Goal: Task Accomplishment & Management: Manage account settings

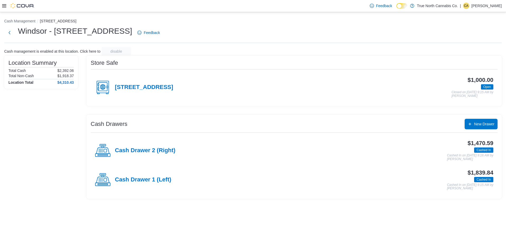
click at [489, 8] on p "Cheyenne Abbott" at bounding box center [486, 6] width 30 height 6
click at [462, 53] on span "Sign Out" at bounding box center [467, 51] width 14 height 5
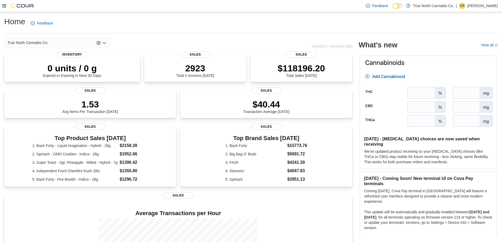
click at [477, 5] on p "Cheyenne Abbott" at bounding box center [482, 6] width 30 height 6
click at [468, 51] on span "Sign Out" at bounding box center [463, 51] width 14 height 5
